Goal: Feedback & Contribution: Contribute content

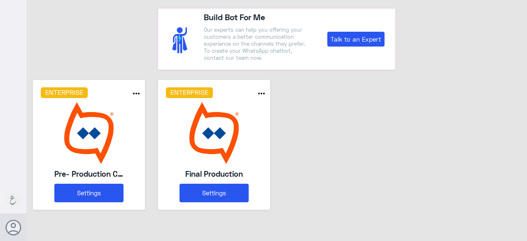
click at [353, 205] on div "Enterprise more_horiz Pre- Production CAE Settings Enterprise more_horiz Final …" at bounding box center [276, 147] width 500 height 137
drag, startPoint x: 432, startPoint y: 41, endPoint x: 456, endPoint y: 58, distance: 28.9
click at [439, 47] on div "Build Bot For Me Our experts can help you offering your customers a better comm…" at bounding box center [276, 35] width 500 height 70
click at [215, 192] on button "Settings" at bounding box center [213, 192] width 69 height 19
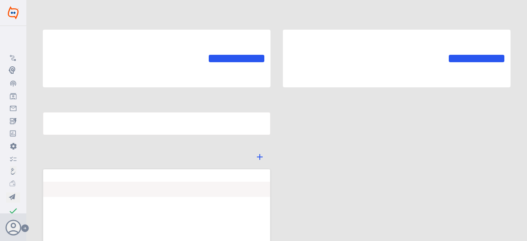
type input "Final Production"
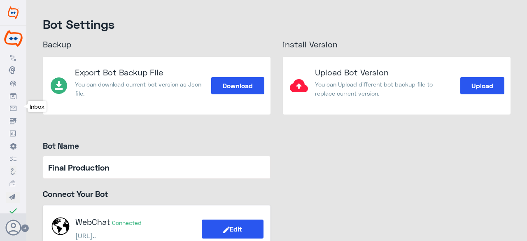
click at [16, 107] on link "Inbox" at bounding box center [13, 108] width 26 height 12
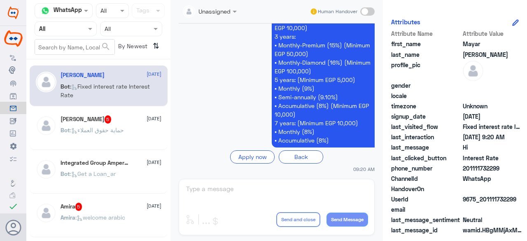
scroll to position [126, 0]
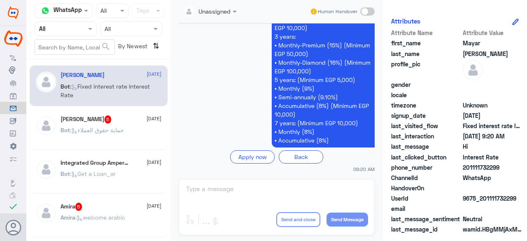
drag, startPoint x: 501, startPoint y: 155, endPoint x: 459, endPoint y: 161, distance: 42.0
click at [459, 161] on div "last_clicked_button Interest Rate" at bounding box center [455, 158] width 128 height 10
copy div "Interest Rate"
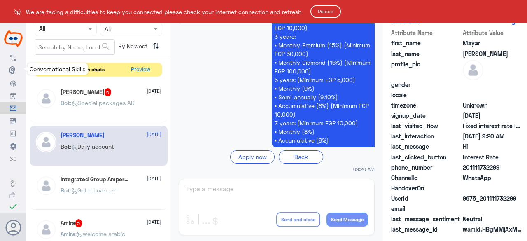
scroll to position [1740, 0]
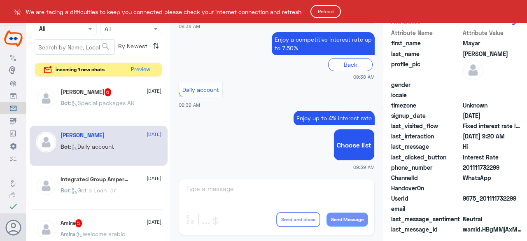
click at [327, 7] on button "Reload" at bounding box center [325, 11] width 30 height 13
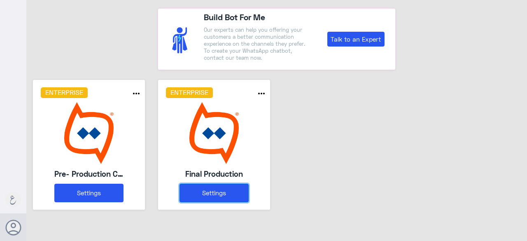
click at [213, 197] on button "Settings" at bounding box center [213, 192] width 69 height 19
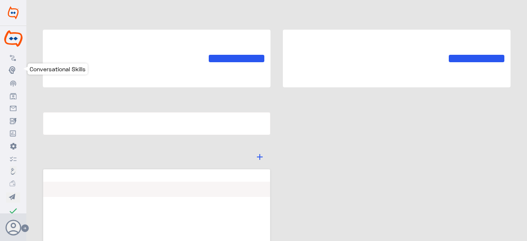
click at [14, 70] on icon at bounding box center [13, 69] width 9 height 9
type input "Final Production"
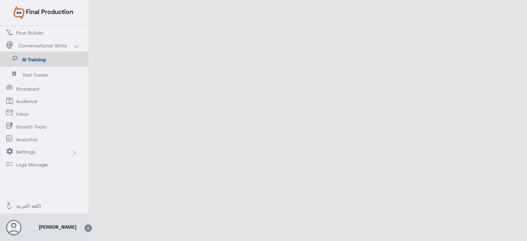
click at [35, 59] on span "AI Training" at bounding box center [46, 59] width 48 height 7
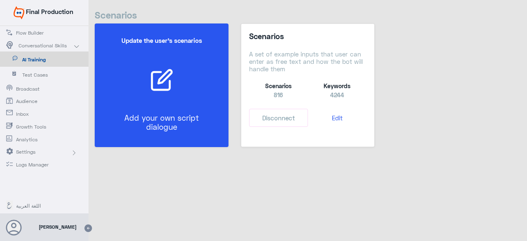
click at [149, 116] on p "Add your own script dialogue" at bounding box center [161, 122] width 93 height 19
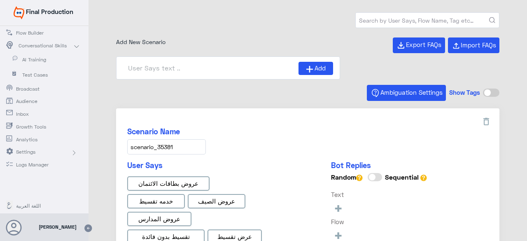
type input "0% Taksit with Admin fees_EN"
type input "Face ID En"
type input "Face ID AR"
type input "0% Taksit with Admin fees_AR"
type input "Instapay AR"
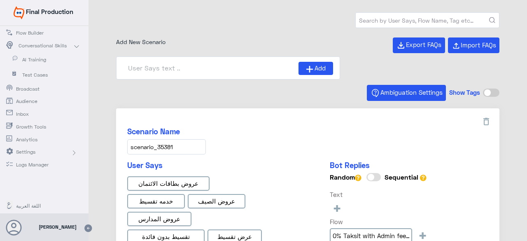
click at [367, 19] on input "text" at bounding box center [426, 20] width 143 height 15
paste input "Interest Rate"
type input "Interest Rate"
click at [489, 17] on button "submit" at bounding box center [492, 20] width 6 height 6
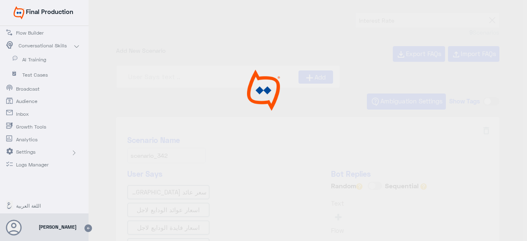
type input "TD tenors and interest rates ar"
type input "Fixed interest rate Interest Rate"
type input "Variable interest rate Features & Benefits"
type input "TD tenors and interest rates"
type input "general interest rate"
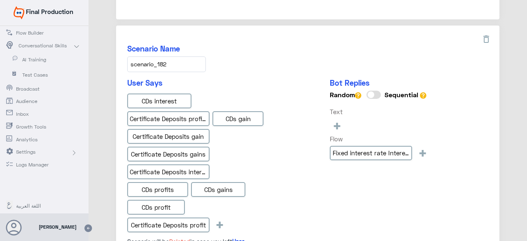
scroll to position [617, 0]
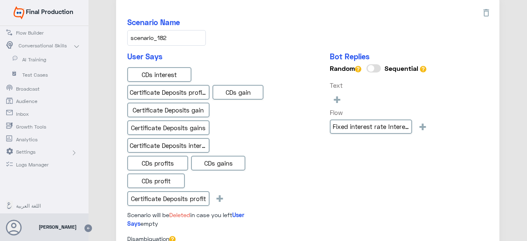
drag, startPoint x: 352, startPoint y: 122, endPoint x: 312, endPoint y: 160, distance: 55.3
click at [312, 160] on div "User Says CDs interest Certificate Deposits profits CDs gain Certificate Deposi…" at bounding box center [307, 143] width 361 height 182
click at [336, 125] on input "Fixed interest rate Interest Rate" at bounding box center [370, 126] width 82 height 15
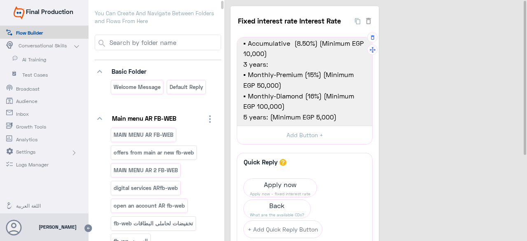
scroll to position [82, 0]
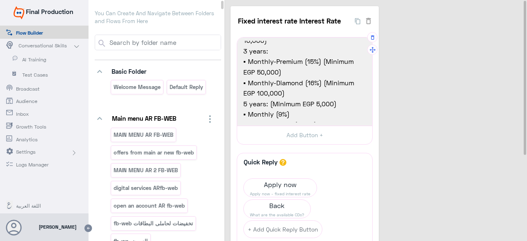
click at [260, 73] on span "▪ Monthly-Premium (15%) (Minimum EGP 50,000)" at bounding box center [304, 66] width 123 height 21
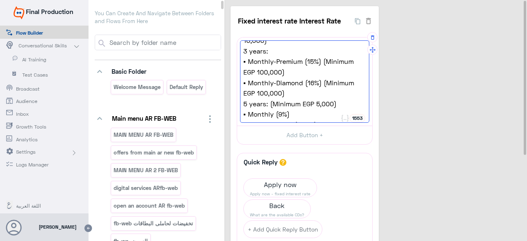
click at [262, 94] on span "▪ Monthly-Diamond (16%) (Minimum EGP 100,000)" at bounding box center [304, 87] width 123 height 21
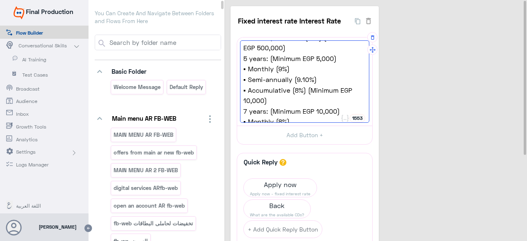
scroll to position [0, 0]
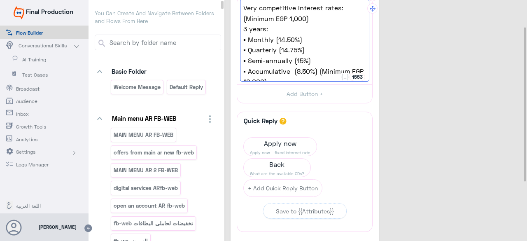
click at [283, 41] on span "▪ Monthly (14.50%)" at bounding box center [304, 39] width 123 height 11
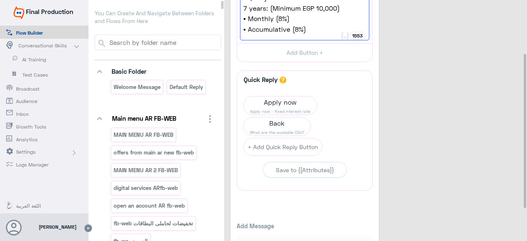
type textarea "Very competitive interest rates: (Minimum EGP 1,000) 3 years: ▪ Monthly (13.50%…"
click at [427, 59] on div "Fixed interest rate Interest Rate 17 Very competitive interest rates: (Minimum …" at bounding box center [376, 96] width 293 height 344
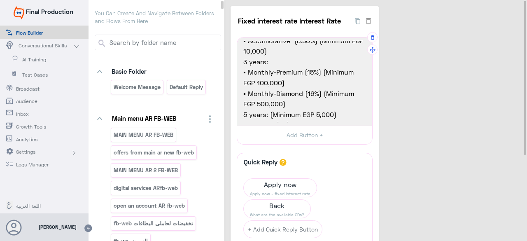
scroll to position [66, 0]
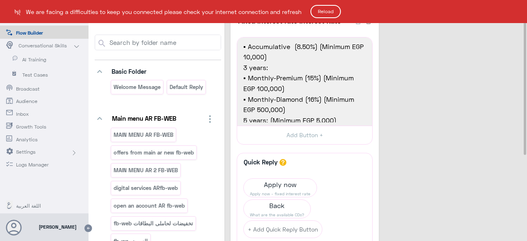
click at [333, 12] on button "Reload" at bounding box center [325, 11] width 30 height 13
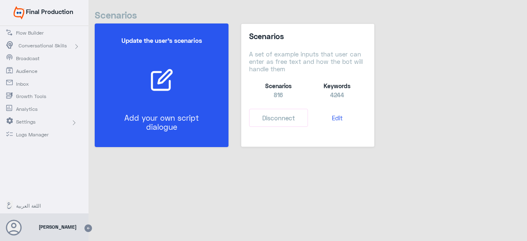
click at [137, 97] on div "Update the user’s scenarios Add your own script dialogue" at bounding box center [161, 85] width 108 height 114
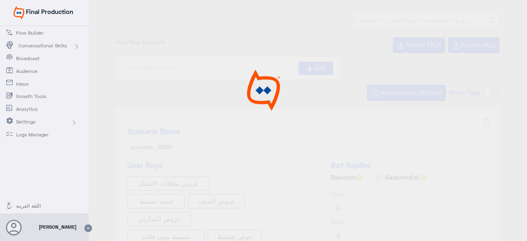
type input "0% Taksit with Admin fees_AR"
type input "0% Taksit with Admin fees_EN"
type input "Face ID En"
type input "Face ID AR"
type input "Instapay AR"
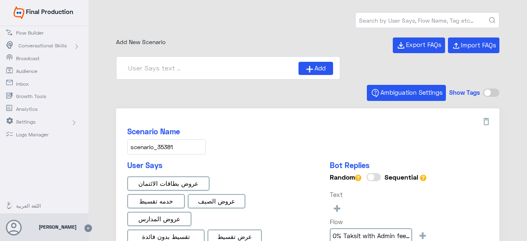
click at [383, 23] on input "text" at bounding box center [426, 20] width 143 height 15
paste input "Interest Rate"
type input "Interest Rate"
click at [489, 17] on button "submit" at bounding box center [492, 20] width 6 height 6
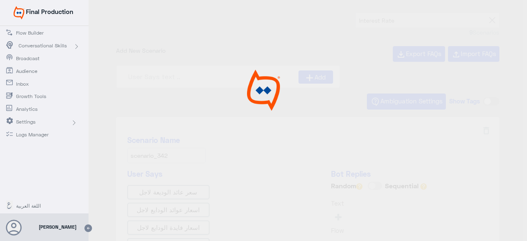
type input "TD tenors and interest rates"
type input "Variable interest rate Features & Benefits"
type input "general interest rate"
type input "TD tenors and interest rates ar"
type input "Fixed interest rate Interest Rate"
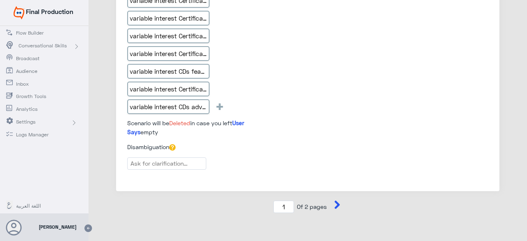
scroll to position [1573, 0]
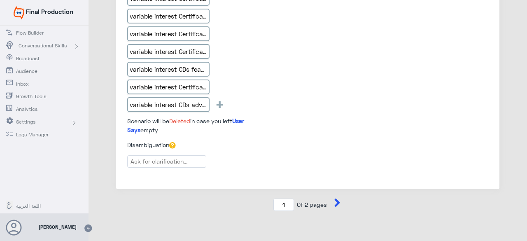
click at [333, 198] on icon at bounding box center [337, 202] width 8 height 8
type input "2"
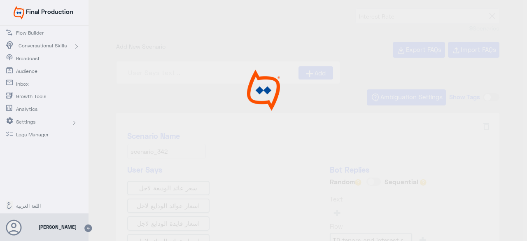
scroll to position [0, 0]
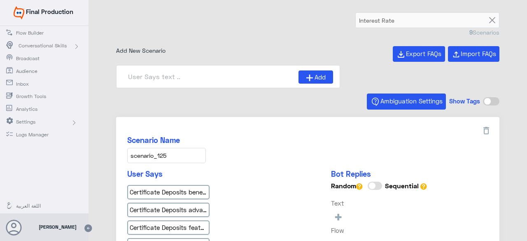
type input "Fixed interest rate Interest Rate ar"
type input "Fixed interest rate Features_copy_1"
type input "Fixed interest rate Features"
type input "Variable interest rate Features & Benefi ar"
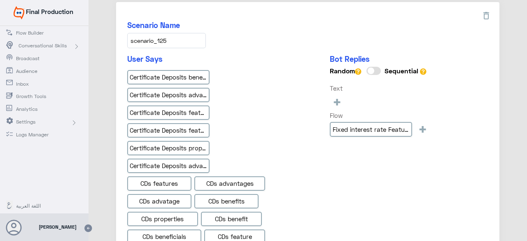
scroll to position [123, 0]
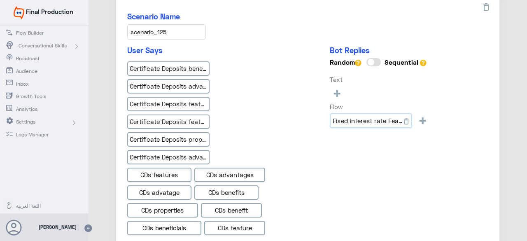
click at [351, 123] on input "Fixed interest rate Features" at bounding box center [370, 120] width 82 height 15
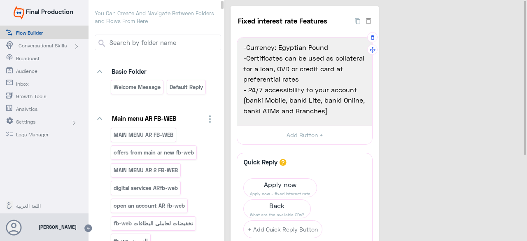
scroll to position [53, 0]
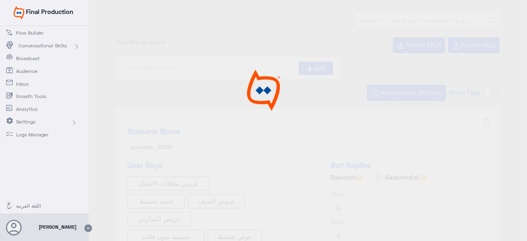
type input "Face ID En"
type input "0% Taksit with Admin fees_EN"
type input "Instapay AR"
type input "0% Taksit with Admin fees_AR"
type input "Face ID AR"
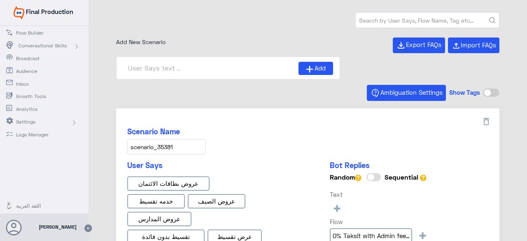
click at [388, 23] on input "text" at bounding box center [426, 20] width 143 height 15
paste input "Interest Rate"
type input "Interest Rate"
click at [489, 17] on button "submit" at bounding box center [492, 20] width 6 height 6
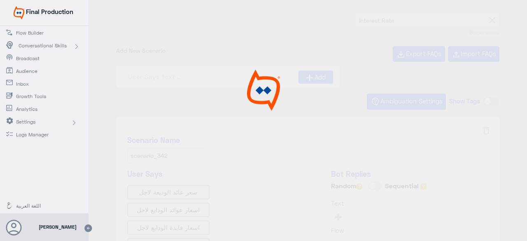
type input "Fixed interest rate Interest Rate"
type input "general interest rate"
type input "TD tenors and interest rates"
type input "TD tenors and interest rates ar"
type input "Variable interest rate Features & Benefits"
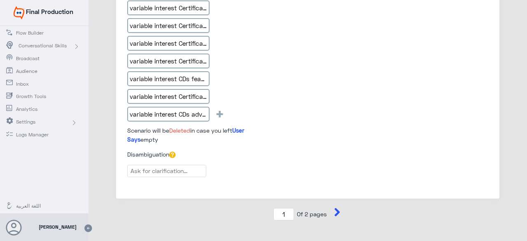
scroll to position [1573, 0]
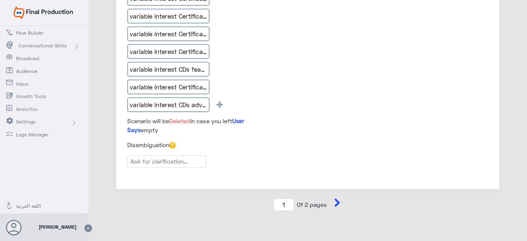
click at [338, 198] on icon at bounding box center [337, 202] width 8 height 8
type input "2"
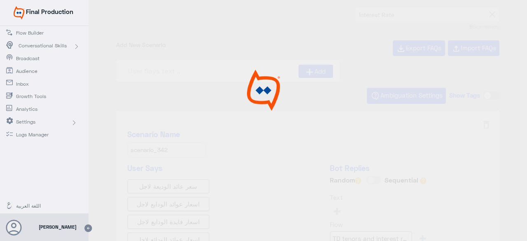
scroll to position [0, 0]
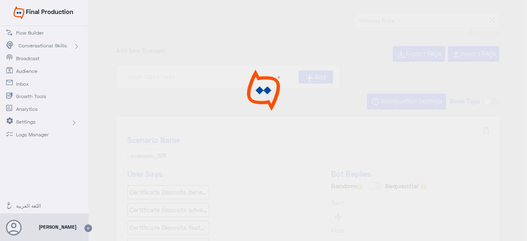
type input "Fixed interest rate Interest Rate ar"
type input "Variable interest rate Features & Benefi ar"
type input "Fixed interest rate Features_copy_1"
type input "Fixed interest rate Features"
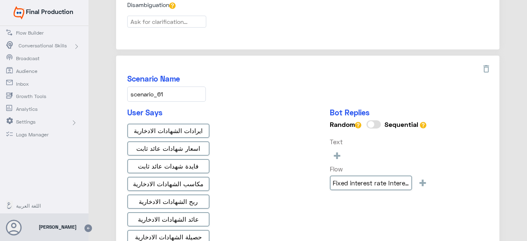
scroll to position [452, 0]
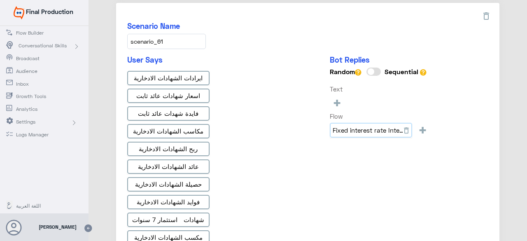
click at [362, 128] on input "Fixed interest rate Interest Rate ar" at bounding box center [370, 130] width 82 height 15
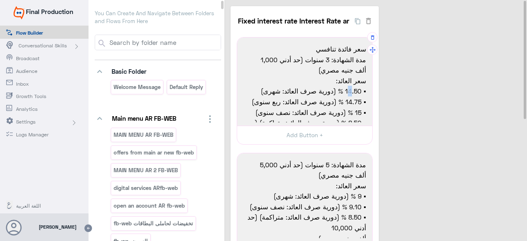
click at [346, 91] on span "▪ 14.50 % (دورية صرف العائد: شهرى)" at bounding box center [304, 91] width 123 height 11
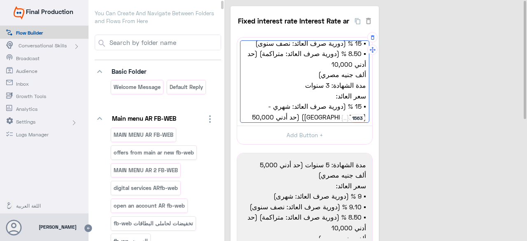
scroll to position [82, 0]
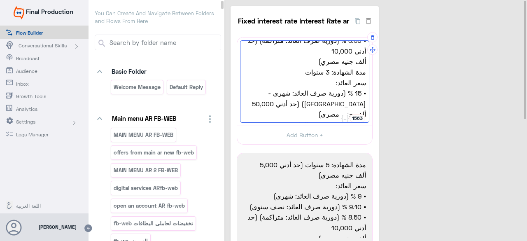
click at [294, 103] on span "▪ 15 % (دورية صرف العائد: شهري - بريميوم) (حد أدني 50,000" at bounding box center [304, 98] width 123 height 21
drag, startPoint x: 292, startPoint y: 103, endPoint x: 288, endPoint y: 102, distance: 4.7
click at [288, 102] on span "▪ 15 % (دورية صرف العائد: شهري - بريميوم) (حد أدني 50,000" at bounding box center [304, 98] width 123 height 21
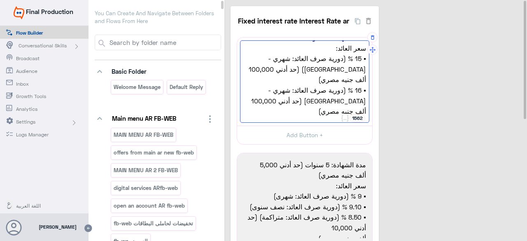
scroll to position [41, 0]
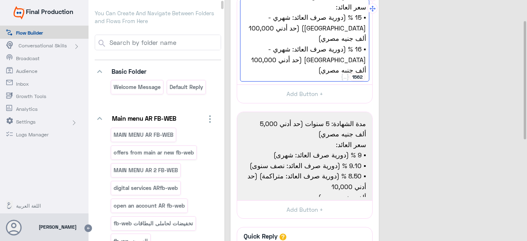
click at [313, 61] on span "▪ 16 % (دورية صرف العائد: شهري - دايموند (حد أدني 100,000" at bounding box center [304, 54] width 123 height 21
type textarea "سعر فائدة تنافسي مدة الشهادة: 3 سنوات (حد أدني 1,000 ألف جنيه مصري) سعر العائد:…"
click at [419, 70] on div "Fixed interest rate Interest Rate ar 14 سعر فائدة تنافسي مدة الشهادة: 3 سنوات (…" at bounding box center [376, 194] width 293 height 459
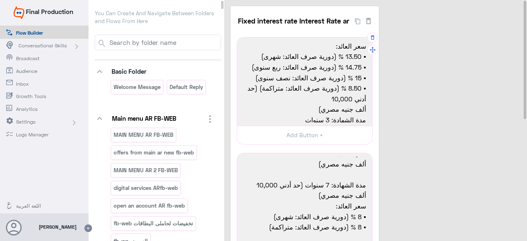
scroll to position [0, 0]
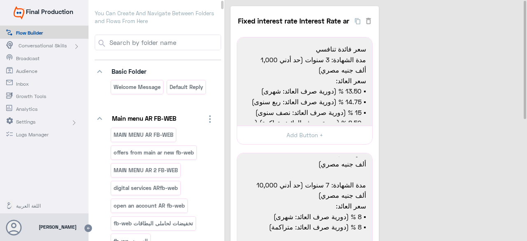
click at [423, 122] on div "Fixed interest rate Interest Rate ar 14 سعر فائدة تنافسي مدة الشهادة: 3 سنوات (…" at bounding box center [376, 235] width 293 height 459
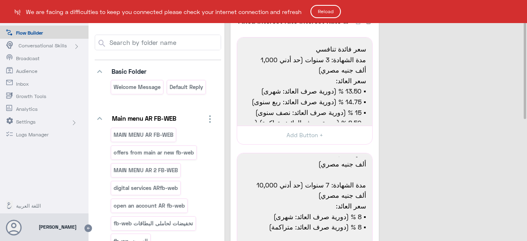
click at [325, 8] on button "Reload" at bounding box center [325, 11] width 30 height 13
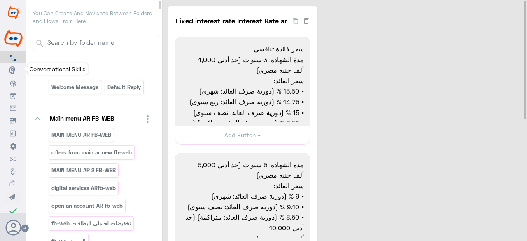
click at [11, 70] on use at bounding box center [12, 69] width 7 height 7
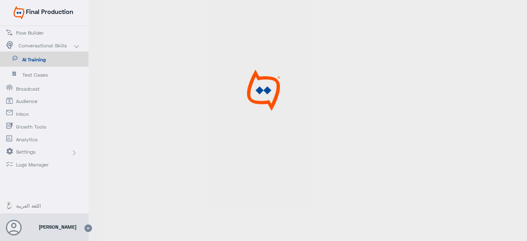
click at [40, 63] on span "AI Training" at bounding box center [46, 59] width 48 height 7
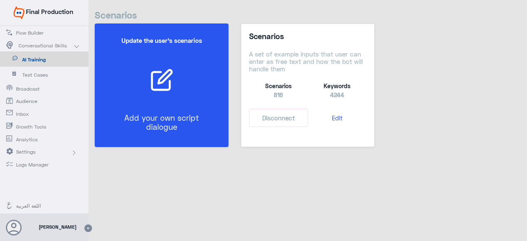
click at [140, 71] on div at bounding box center [161, 80] width 111 height 24
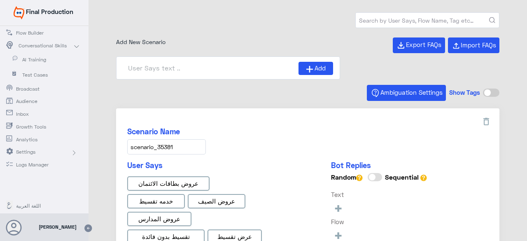
type input "0% Taksit with Admin fees_EN"
type input "0% Taksit with Admin fees_AR"
type input "Face ID En"
type input "Instapay AR"
type input "Face ID AR"
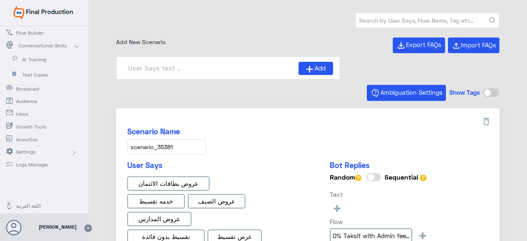
click at [377, 23] on input "text" at bounding box center [426, 20] width 143 height 15
paste input "Open an account"
type input "Open an account"
click at [489, 17] on button "submit" at bounding box center [492, 20] width 6 height 6
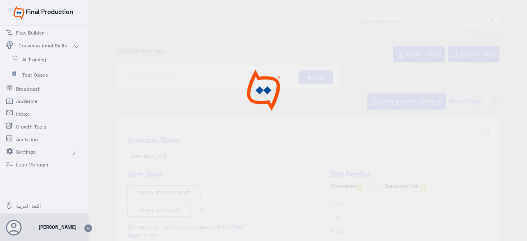
type input "open an account"
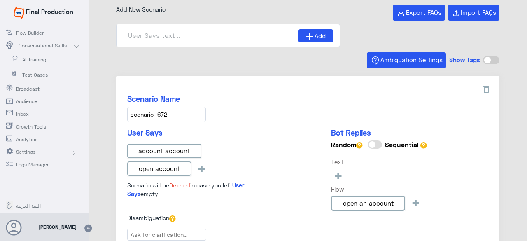
scroll to position [82, 0]
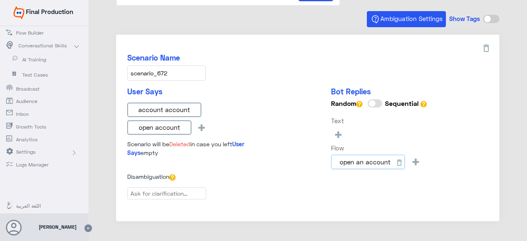
click at [357, 161] on input "open an account" at bounding box center [368, 161] width 74 height 15
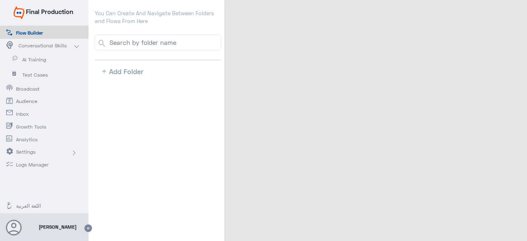
select select "3"
select select "2"
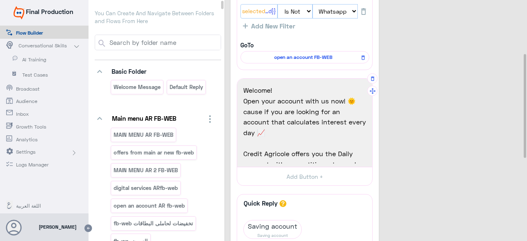
scroll to position [41, 0]
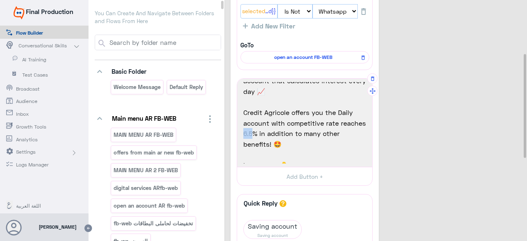
drag, startPoint x: 278, startPoint y: 133, endPoint x: 269, endPoint y: 131, distance: 8.9
click at [269, 131] on span "Credit Agricole offers you the Daily account with competitive rate reaches 6.5%…" at bounding box center [304, 128] width 123 height 42
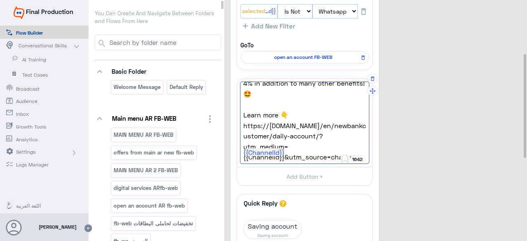
scroll to position [95, 0]
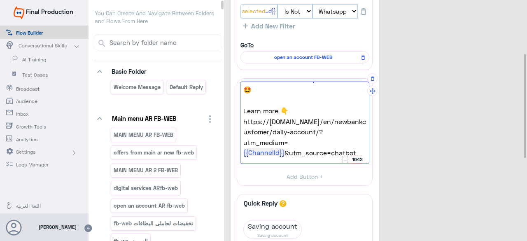
drag, startPoint x: 276, startPoint y: 140, endPoint x: 242, endPoint y: 124, distance: 38.1
click at [242, 124] on div "Welcome! Open your account with us now! 🌞 cause if you are looking for an accou…" at bounding box center [304, 122] width 129 height 82
paste textarea "bank-product/accounts/egp-accounts/?bank_segment=personal-banking"
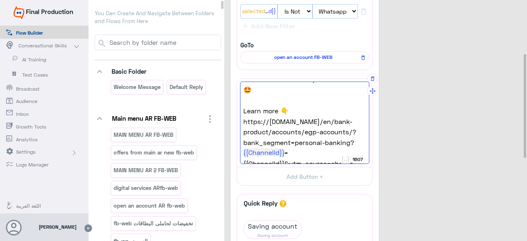
type textarea "Welcome! Open your account with us now! 🌞 cause if you are looking for an accou…"
click at [308, 146] on span "https://www.ca-egypt.com/en/bank-product/accounts/egp-accounts/?bank_segment=pe…" at bounding box center [304, 147] width 123 height 21
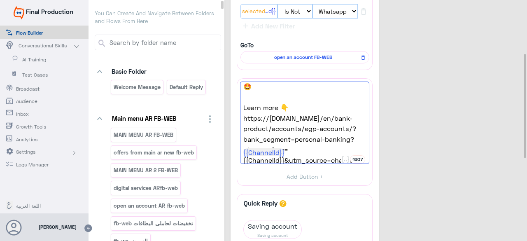
click at [411, 142] on div "open an account 35 Re-upload Go to Flow Redirect a user to a specific flow. {{C…" at bounding box center [376, 148] width 293 height 530
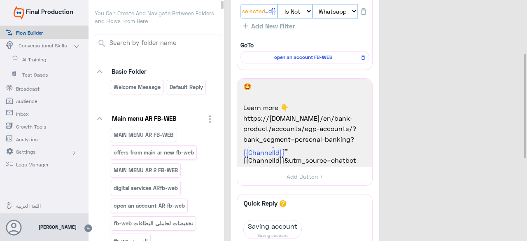
click at [397, 134] on div "open an account 35 Re-upload Go to Flow Redirect a user to a specific flow. {{C…" at bounding box center [376, 148] width 293 height 530
click at [37, 62] on span "AI Training" at bounding box center [46, 59] width 48 height 7
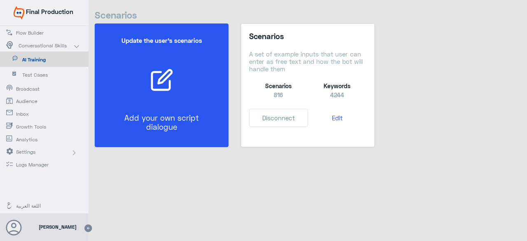
click at [164, 120] on p "Add your own script dialogue" at bounding box center [161, 122] width 93 height 19
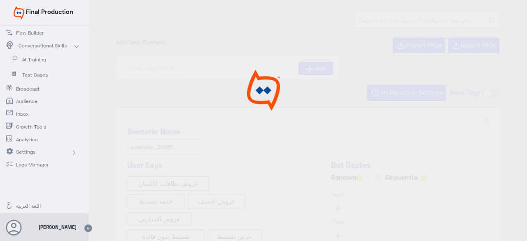
type input "0% Taksit with Admin fees_EN"
type input "Instapay AR"
type input "0% Taksit with Admin fees_AR"
type input "Face ID AR"
type input "Face ID En"
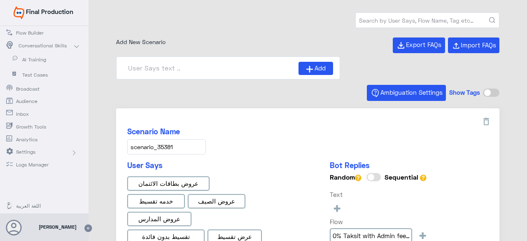
click at [389, 21] on input "text" at bounding box center [426, 20] width 143 height 15
paste input "open an account AR"
type input "open an account AR"
click at [489, 17] on button "submit" at bounding box center [492, 20] width 6 height 6
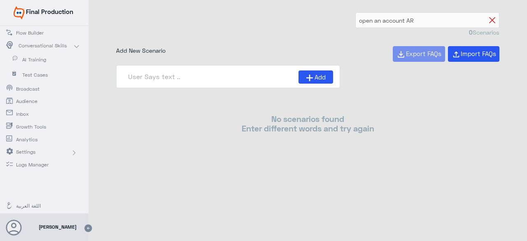
click at [491, 20] on icon at bounding box center [492, 20] width 6 height 6
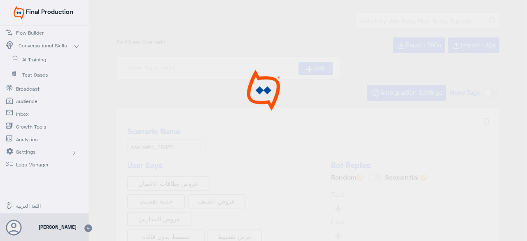
type input "Face ID En"
type input "Face ID AR"
type input "0% Taksit with Admin fees_AR"
type input "0% Taksit with Admin fees_EN"
type input "Instapay AR"
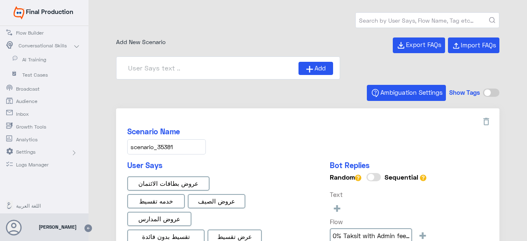
click at [398, 20] on input "text" at bounding box center [426, 20] width 143 height 15
type input "Open an account"
click at [489, 17] on button "submit" at bounding box center [492, 20] width 6 height 6
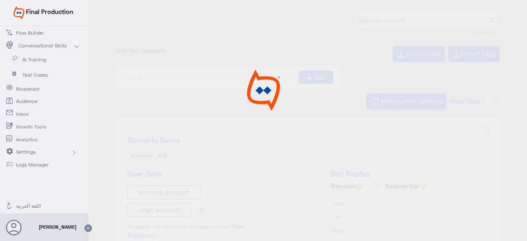
type input "open an account"
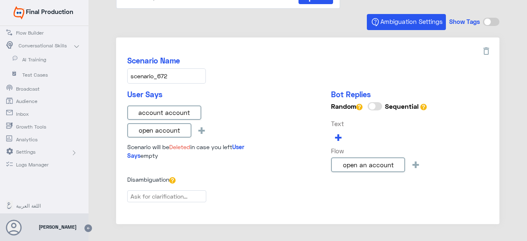
scroll to position [82, 0]
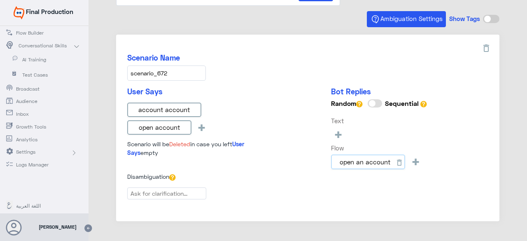
click at [344, 157] on input "open an account" at bounding box center [368, 161] width 74 height 15
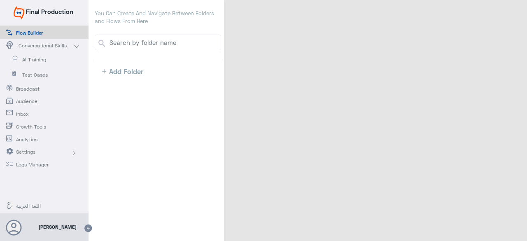
select select "3"
select select "2"
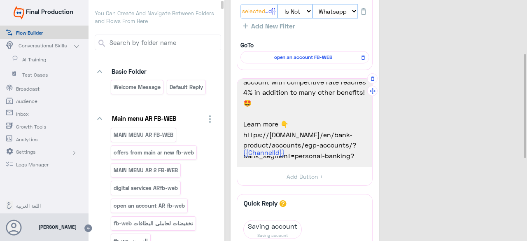
scroll to position [106, 0]
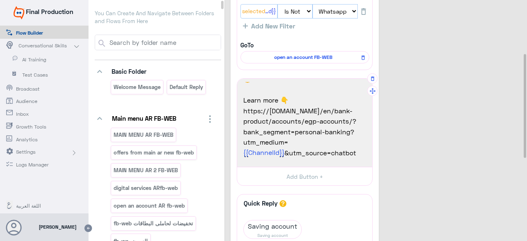
click at [348, 137] on span "https://www.ca-egypt.com/en/bank-product/accounts/egp-accounts/?bank_segment=pe…" at bounding box center [304, 147] width 123 height 21
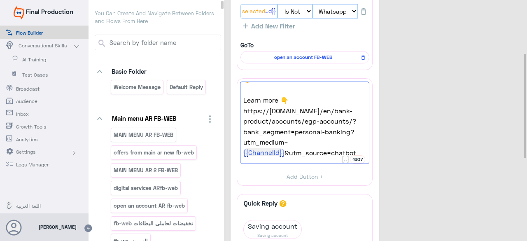
click at [179, 20] on p "You Can Create And Navigate Between Folders and Flows From Here" at bounding box center [158, 17] width 126 height 16
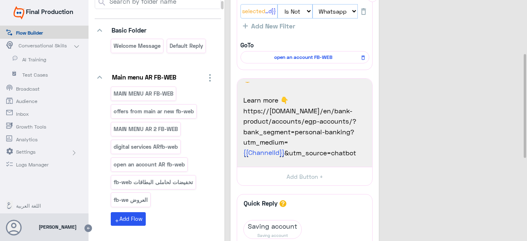
scroll to position [3460, 0]
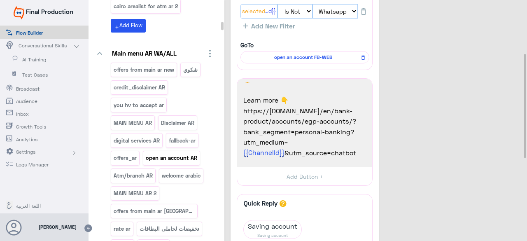
click at [184, 153] on p "open an account AR" at bounding box center [171, 157] width 53 height 9
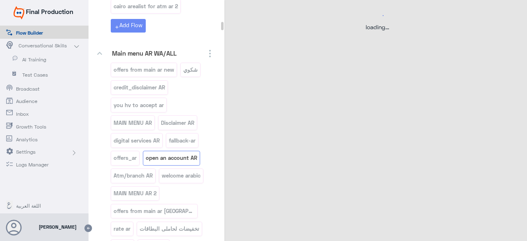
scroll to position [0, 0]
select select "3"
select select "2"
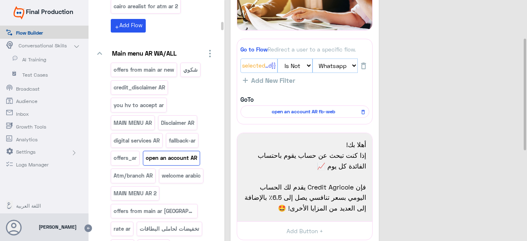
scroll to position [82, 0]
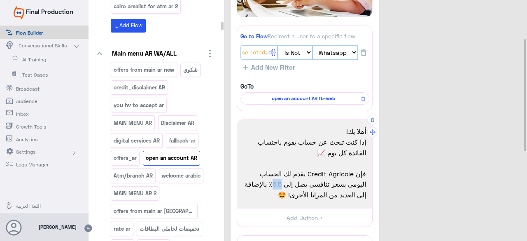
drag, startPoint x: 279, startPoint y: 183, endPoint x: 271, endPoint y: 183, distance: 8.2
click at [271, 183] on span "فإن Credit Agricole يقدم لك الحساب اليومي بسعر تنافسي يصل إلى 6.5٪ بالإضافة إلى…" at bounding box center [304, 184] width 123 height 32
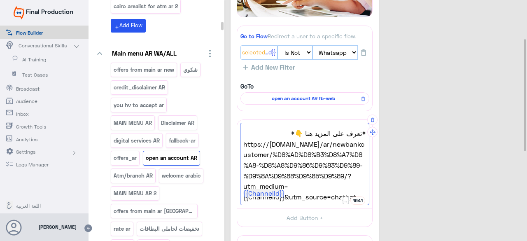
drag, startPoint x: 349, startPoint y: 187, endPoint x: 242, endPoint y: 153, distance: 112.5
click at [242, 153] on div "أهلا بك! إذا كنت تبحث عن حساب يقوم باحتساب الفائدة كل يوم 📈 فإن Credit Agricole…" at bounding box center [304, 164] width 129 height 82
paste textarea "open an account AR"
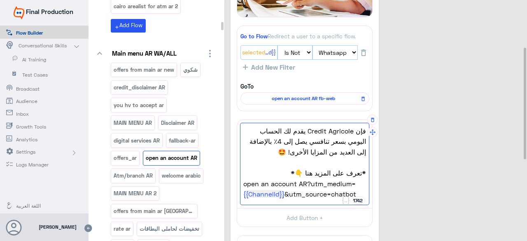
scroll to position [123, 0]
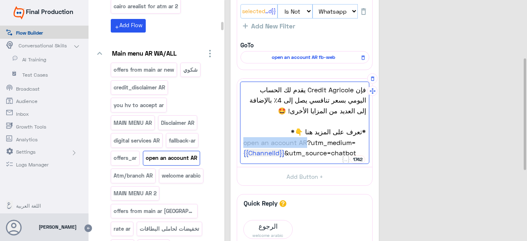
drag, startPoint x: 306, startPoint y: 140, endPoint x: 242, endPoint y: 144, distance: 63.9
click at [242, 144] on div "أهلا بك! إذا كنت تبحث عن حساب يقوم باحتساب الفائدة كل يوم 📈 فإن Credit Agricole…" at bounding box center [304, 122] width 129 height 82
paste textarea "https://www.ca-egypt.com/ar/bank-product/accounts/egp-accounts/?bank_segment=%D…"
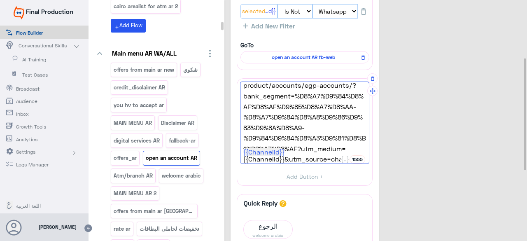
scroll to position [117, 0]
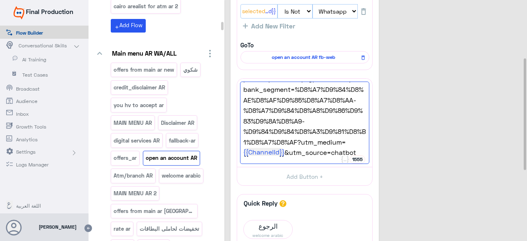
type textarea "أهلا بك! إذا كنت تبحث عن حساب يقوم باحتساب الفائدة كل يوم 📈 فإن Credit Agricole…"
click at [461, 181] on div "open an account AR 31 Re-upload Go to Flow Redirect a user to a specific flow. …" at bounding box center [376, 127] width 293 height 488
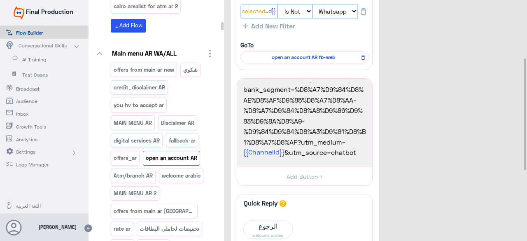
click at [454, 176] on div "open an account AR 31 Re-upload Go to Flow Redirect a user to a specific flow. …" at bounding box center [376, 127] width 293 height 488
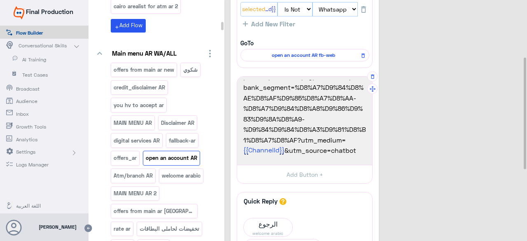
scroll to position [82, 0]
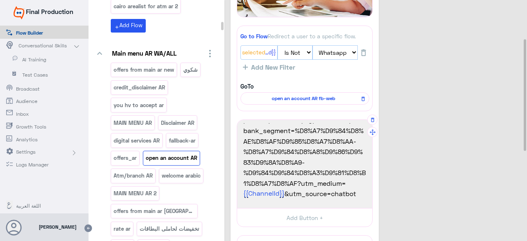
click at [356, 177] on span "https://www.ca-egypt.com/ar/bank-product/accounts/egp-accounts/?bank_segment=%D…" at bounding box center [304, 187] width 123 height 21
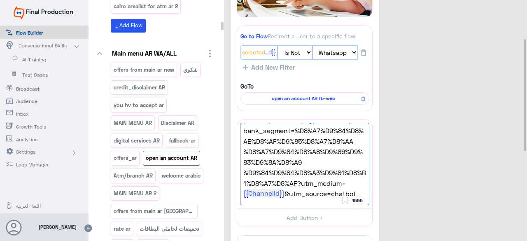
click at [491, 183] on div "open an account AR 31 Re-upload Go to Flow Redirect a user to a specific flow. …" at bounding box center [376, 168] width 293 height 488
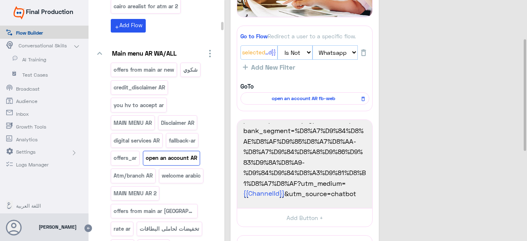
click at [491, 183] on div "open an account AR 31 Re-upload Go to Flow Redirect a user to a specific flow. …" at bounding box center [376, 168] width 293 height 488
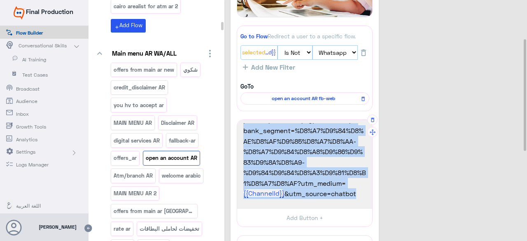
scroll to position [76, 0]
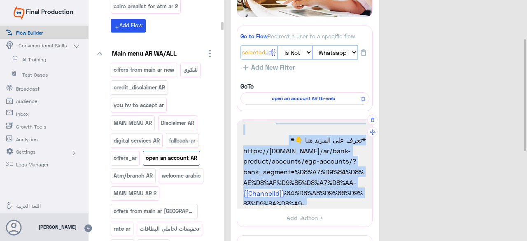
drag, startPoint x: 306, startPoint y: 181, endPoint x: 241, endPoint y: 148, distance: 72.5
click at [241, 148] on div "أهلا بك! إذا كنت تبحث عن حساب يقوم باحتساب الفائدة كل يوم 📈 فإن Credit Agricole…" at bounding box center [304, 164] width 129 height 82
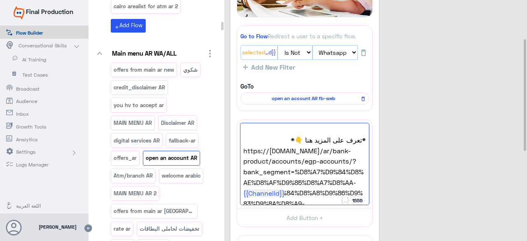
click at [419, 181] on div "open an account AR 31 Re-upload Go to Flow Redirect a user to a specific flow. …" at bounding box center [376, 168] width 293 height 488
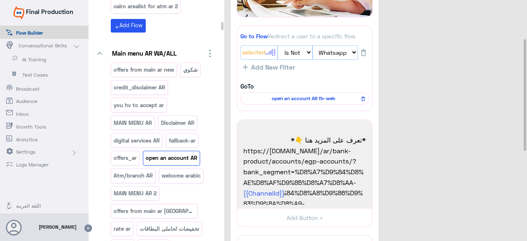
click at [419, 181] on div "open an account AR 31 Re-upload Go to Flow Redirect a user to a specific flow. …" at bounding box center [376, 168] width 293 height 488
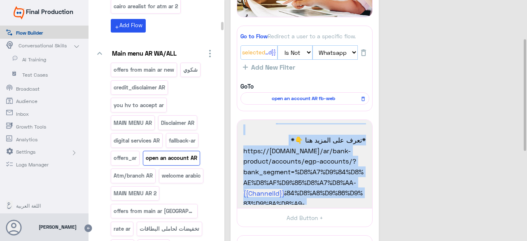
click at [419, 181] on div "open an account AR 31 Re-upload Go to Flow Redirect a user to a specific flow. …" at bounding box center [376, 168] width 293 height 488
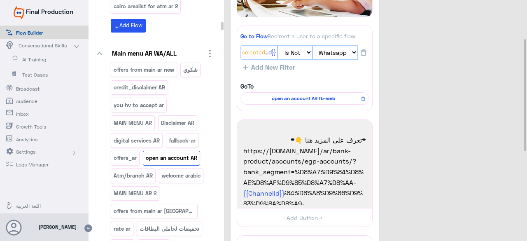
click at [458, 193] on div "open an account AR 31 Re-upload Go to Flow Redirect a user to a specific flow. …" at bounding box center [376, 168] width 293 height 488
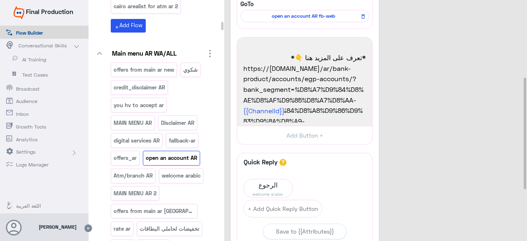
click at [447, 99] on div "open an account AR 31 Re-upload Go to Flow Redirect a user to a specific flow. …" at bounding box center [376, 86] width 293 height 488
click at [469, 153] on div "open an account AR 31 Re-upload Go to Flow Redirect a user to a specific flow. …" at bounding box center [376, 86] width 293 height 488
click at [185, 153] on p "open an account AR" at bounding box center [171, 157] width 53 height 9
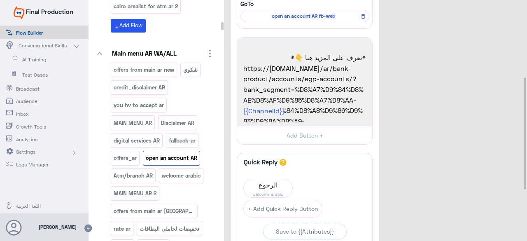
click at [459, 155] on div "open an account AR 31 Re-upload Go to Flow Redirect a user to a specific flow. …" at bounding box center [376, 86] width 293 height 488
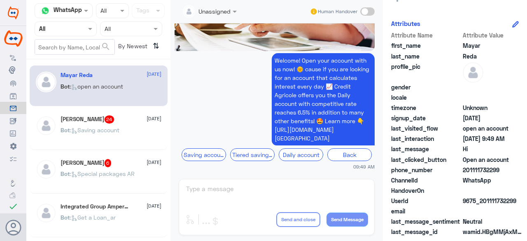
scroll to position [126, 0]
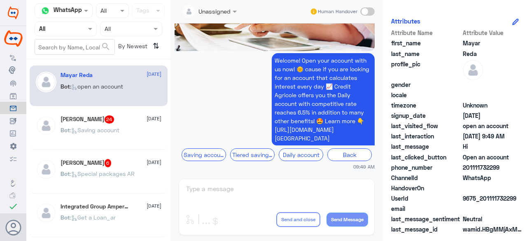
drag, startPoint x: 507, startPoint y: 152, endPoint x: 463, endPoint y: 159, distance: 44.6
click at [463, 159] on span "Open an account" at bounding box center [492, 157] width 60 height 9
copy span "Open an account"
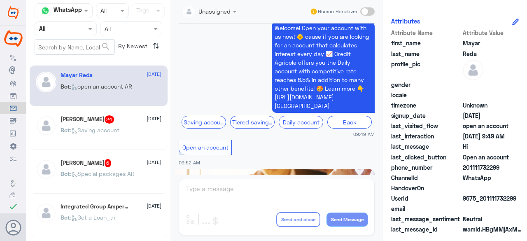
scroll to position [1378, 0]
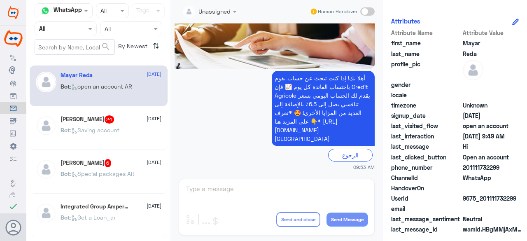
click at [498, 172] on div "phone_number 201111732299" at bounding box center [455, 168] width 128 height 10
click at [12, 108] on icon at bounding box center [13, 108] width 7 height 7
click at [9, 13] on img at bounding box center [13, 12] width 11 height 13
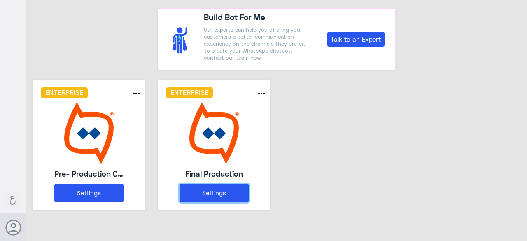
click at [231, 189] on button "Settings" at bounding box center [213, 192] width 69 height 19
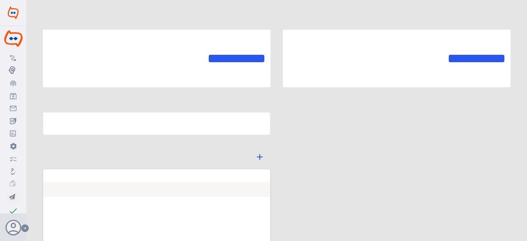
type input "Final Production"
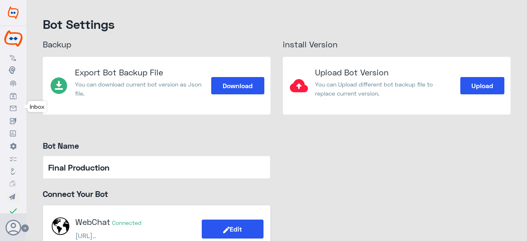
click at [15, 110] on icon at bounding box center [13, 108] width 7 height 7
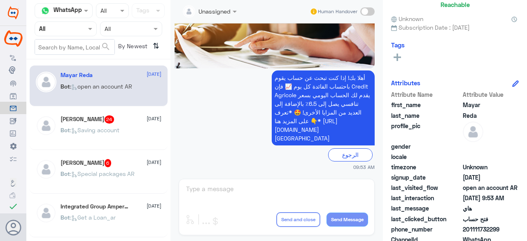
scroll to position [82, 0]
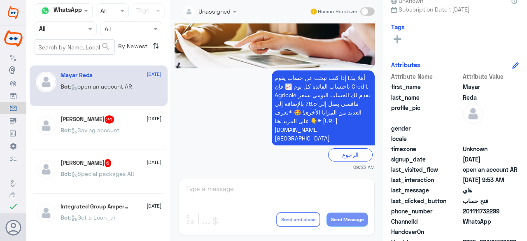
drag, startPoint x: 519, startPoint y: 167, endPoint x: 462, endPoint y: 173, distance: 57.5
click at [462, 173] on div "last_visited_flow open an account AR" at bounding box center [455, 170] width 128 height 10
copy span "open an account AR"
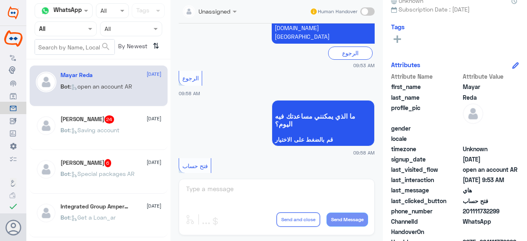
scroll to position [1987, 0]
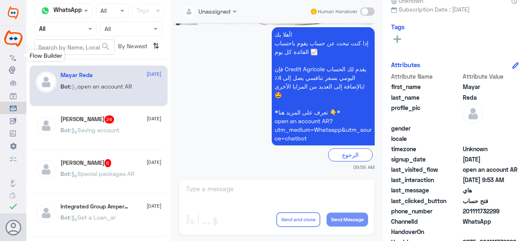
click at [15, 55] on icon at bounding box center [13, 57] width 7 height 7
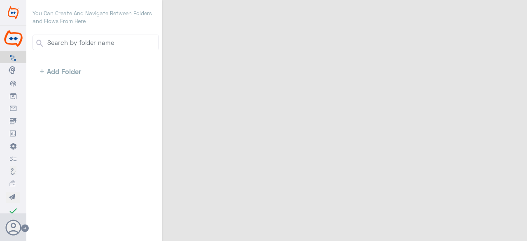
select select "3"
select select "2"
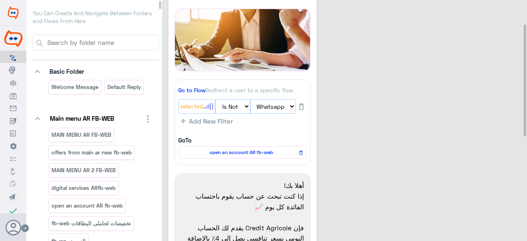
scroll to position [82, 0]
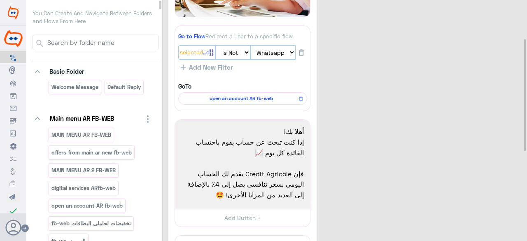
click at [79, 12] on p "You Can Create And Navigate Between Folders and Flows From Here" at bounding box center [95, 17] width 126 height 16
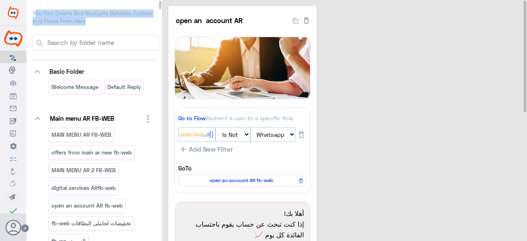
scroll to position [0, 0]
click at [115, 23] on p "You Can Create And Navigate Between Folders and Flows From Here" at bounding box center [95, 17] width 126 height 16
click at [116, 23] on p "You Can Create And Navigate Between Folders and Flows From Here" at bounding box center [95, 17] width 126 height 16
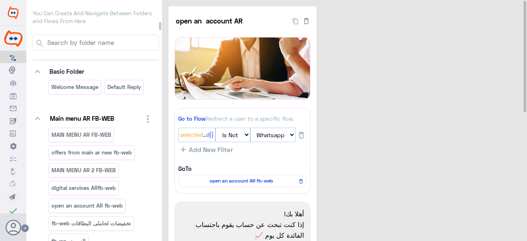
scroll to position [3460, 0]
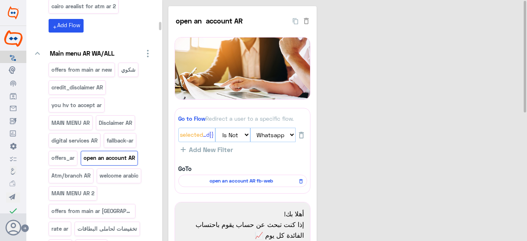
click at [97, 153] on p "open an account AR" at bounding box center [109, 157] width 53 height 9
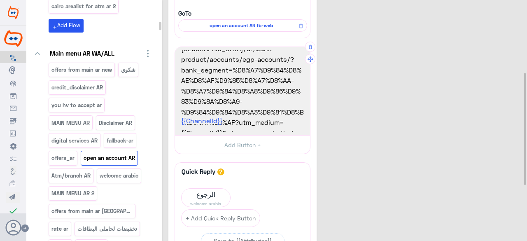
scroll to position [0, 0]
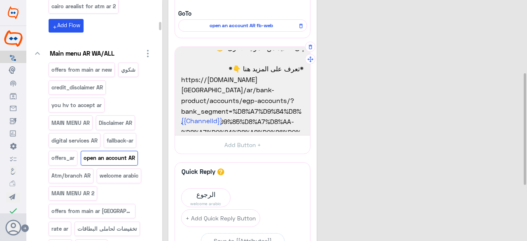
drag, startPoint x: 244, startPoint y: 109, endPoint x: 182, endPoint y: 82, distance: 67.8
click at [182, 94] on span "https://www.ca-egypt.com/ar/bank-product/accounts/egp-accounts/?bank_segment=%D…" at bounding box center [242, 110] width 123 height 32
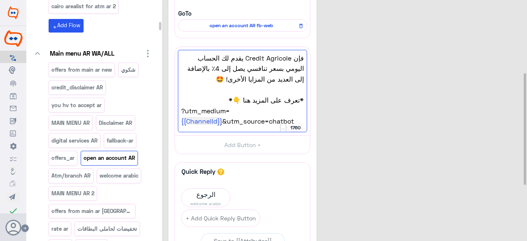
paste textarea "https://www.ca-egypt.com/ar/bank-product/accounts/egp-accounts/?bank_segment=%D…"
type textarea "أهلا بك! إذا كنت تبحث عن حساب يقوم باحتساب الفائدة كل يوم 📈 فإن Credit Agricole…"
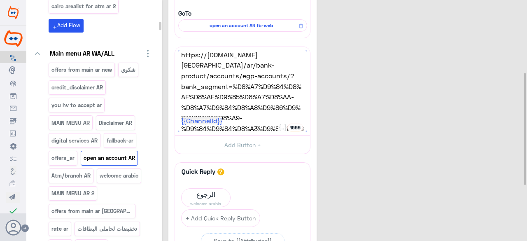
click at [375, 128] on div "open an account AR 31 Re-upload Go to Flow Redirect a user to a specific flow. …" at bounding box center [345, 95] width 355 height 488
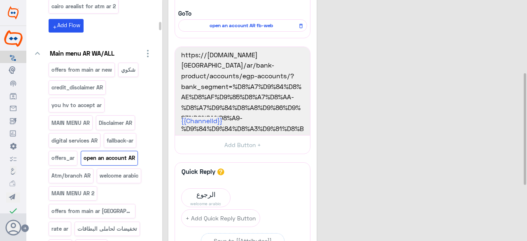
click at [375, 128] on div "open an account AR 31 Re-upload Go to Flow Redirect a user to a specific flow. …" at bounding box center [345, 95] width 355 height 488
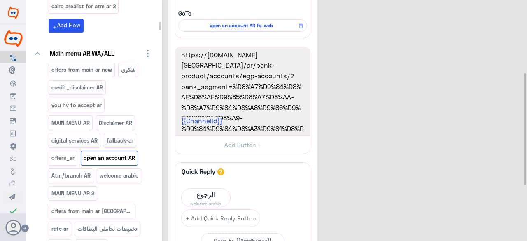
click at [378, 188] on div "open an account AR 31 Re-upload Go to Flow Redirect a user to a specific flow. …" at bounding box center [345, 95] width 355 height 488
click at [423, 192] on div "open an account AR 31 Re-upload Go to Flow Redirect a user to a specific flow. …" at bounding box center [345, 95] width 355 height 488
click at [151, 163] on div "Main menu AR WA/ALL offers from main ar new شكوي credit_disclaimer AR you hv to…" at bounding box center [100, 213] width 116 height 330
click at [350, 172] on div "open an account AR 31 Re-upload Go to Flow Redirect a user to a specific flow. …" at bounding box center [345, 95] width 355 height 488
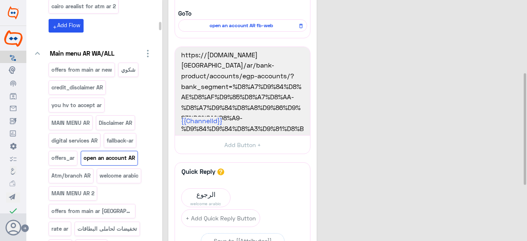
click at [350, 172] on div "open an account AR 31 Re-upload Go to Flow Redirect a user to a specific flow. …" at bounding box center [345, 95] width 355 height 488
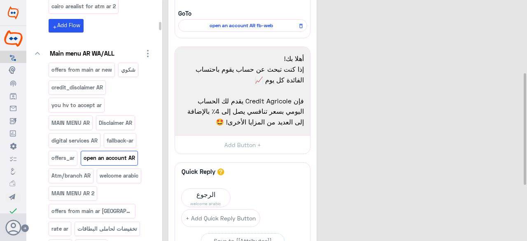
click at [429, 116] on div "open an account AR 31 Re-upload Go to Flow Redirect a user to a specific flow. …" at bounding box center [345, 95] width 355 height 488
click at [77, 136] on p "digital services AR" at bounding box center [74, 140] width 47 height 9
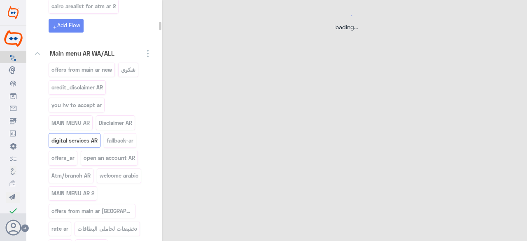
select select "3"
select select "2"
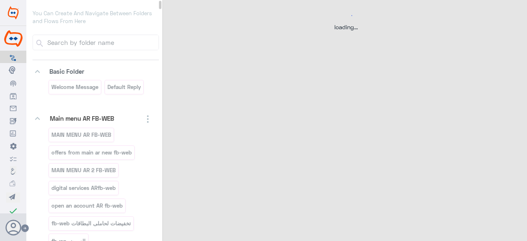
select select "3"
select select "2"
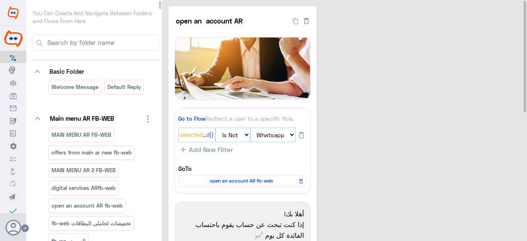
click at [98, 20] on p "You Can Create And Navigate Between Folders and Flows From Here" at bounding box center [95, 17] width 126 height 16
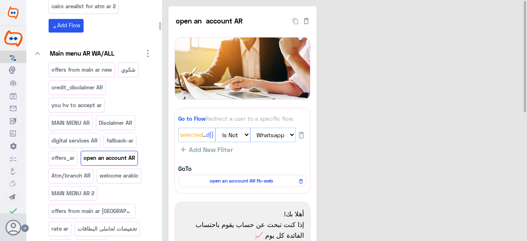
click at [116, 153] on p "open an account AR" at bounding box center [109, 157] width 53 height 9
click at [114, 153] on p "open an account AR" at bounding box center [109, 157] width 53 height 9
click at [111, 153] on p "open an account AR" at bounding box center [109, 157] width 53 height 9
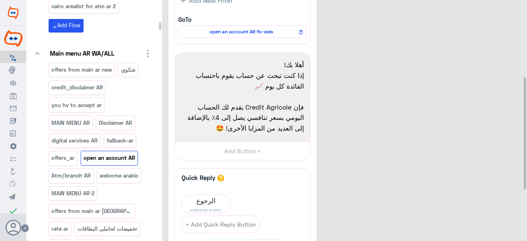
scroll to position [165, 0]
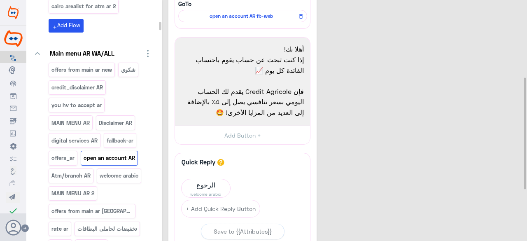
click at [108, 153] on p "open an account AR" at bounding box center [109, 157] width 53 height 9
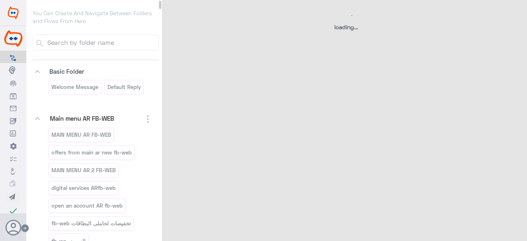
select select "3"
select select "2"
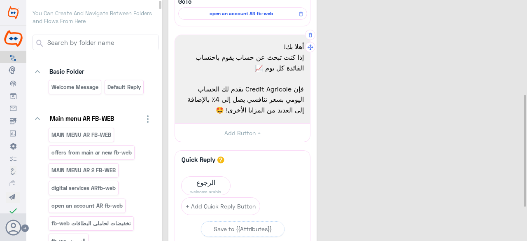
scroll to position [206, 0]
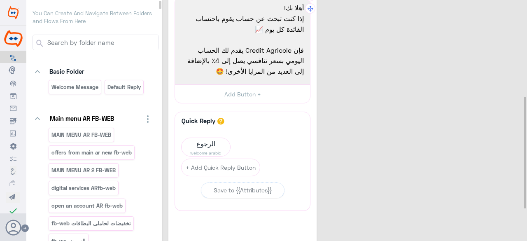
click at [248, 41] on div at bounding box center [242, 40] width 129 height 82
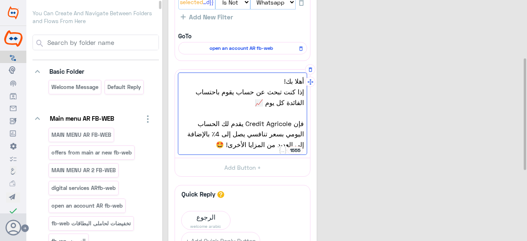
scroll to position [123, 0]
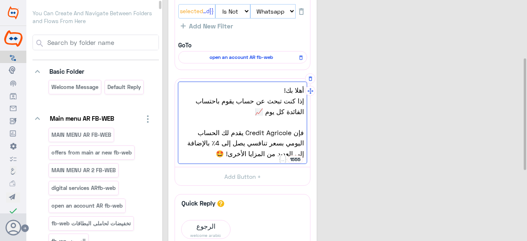
drag, startPoint x: 304, startPoint y: 108, endPoint x: 305, endPoint y: 115, distance: 6.6
click at [305, 115] on div at bounding box center [242, 122] width 129 height 82
drag, startPoint x: 304, startPoint y: 107, endPoint x: 304, endPoint y: 144, distance: 37.0
click at [304, 144] on div at bounding box center [242, 122] width 129 height 82
click at [358, 121] on div "open an account AR 31 Re-upload Go to Flow Redirect a user to a specific flow. …" at bounding box center [345, 127] width 355 height 488
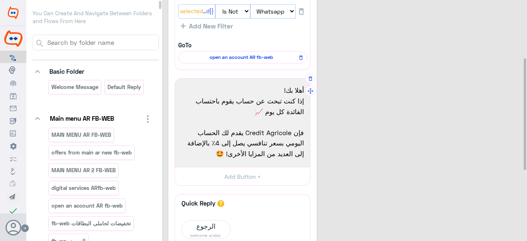
drag, startPoint x: 305, startPoint y: 110, endPoint x: 298, endPoint y: 145, distance: 35.6
click at [307, 137] on div "أهلا بك! إذا كنت تبحث عن حساب يقوم باحتساب الفائدة كل يوم 📈 فإن Credit Agricole…" at bounding box center [242, 123] width 135 height 88
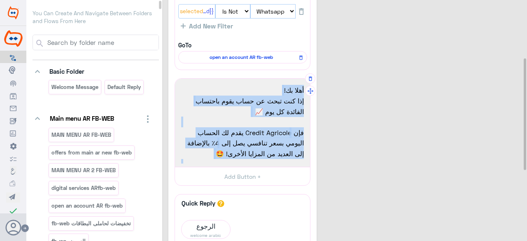
click at [298, 145] on div at bounding box center [242, 122] width 129 height 82
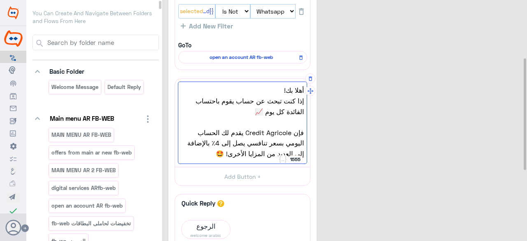
click at [278, 113] on div at bounding box center [242, 122] width 129 height 82
click at [235, 125] on div at bounding box center [242, 122] width 129 height 82
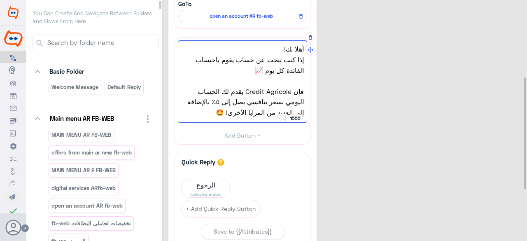
click at [210, 114] on div at bounding box center [242, 81] width 129 height 82
click at [213, 109] on div at bounding box center [242, 81] width 129 height 82
click at [257, 94] on div at bounding box center [242, 81] width 129 height 82
click at [109, 19] on p "You Can Create And Navigate Between Folders and Flows From Here" at bounding box center [95, 17] width 126 height 16
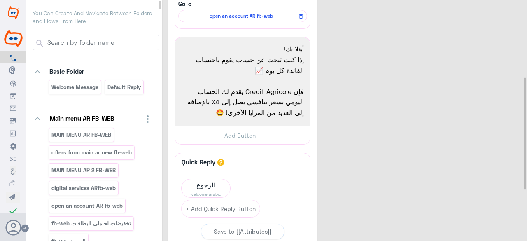
click at [109, 19] on p "You Can Create And Navigate Between Folders and Flows From Here" at bounding box center [95, 17] width 126 height 16
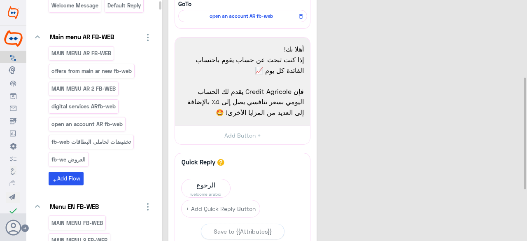
scroll to position [3460, 0]
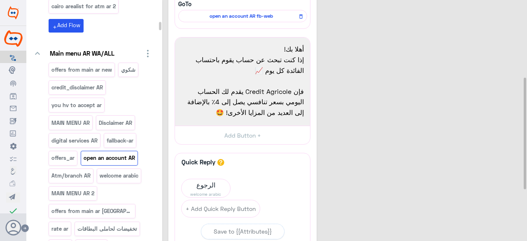
click at [118, 153] on p "open an account AR" at bounding box center [109, 157] width 53 height 9
click at [110, 153] on p "open an account AR" at bounding box center [109, 157] width 53 height 9
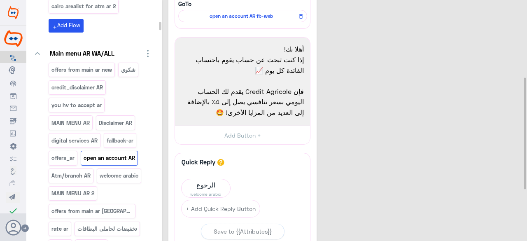
click at [110, 153] on p "open an account AR" at bounding box center [109, 157] width 53 height 9
